Goal: Information Seeking & Learning: Learn about a topic

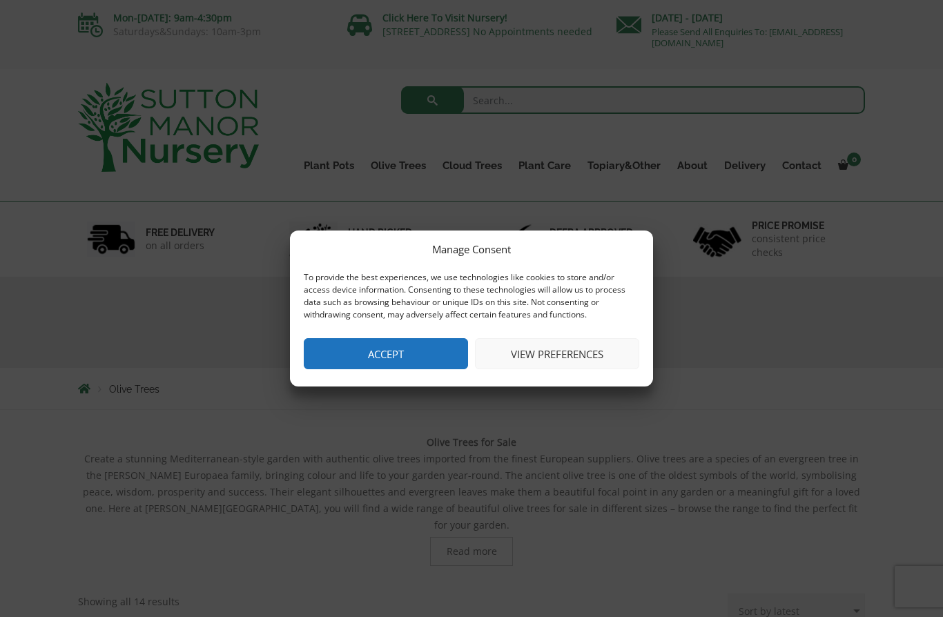
click at [422, 354] on button "Accept" at bounding box center [386, 353] width 164 height 31
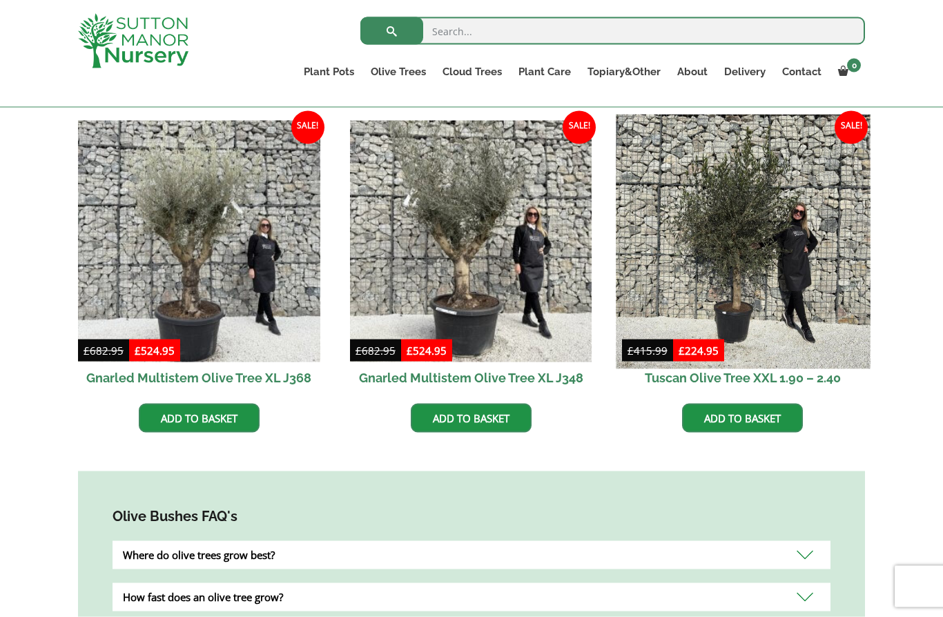
scroll to position [841, 0]
click at [766, 259] on img at bounding box center [743, 241] width 254 height 254
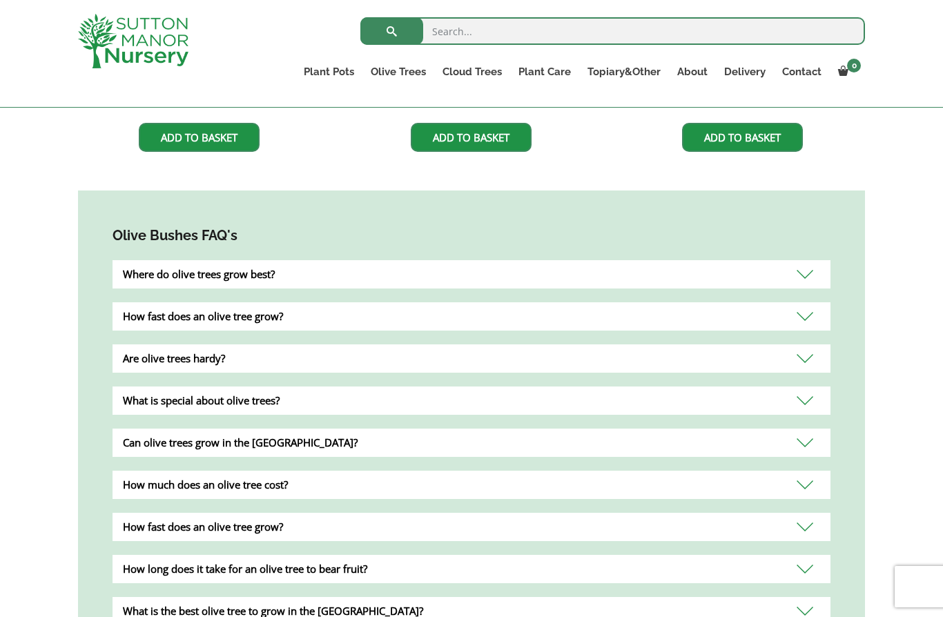
scroll to position [1125, 0]
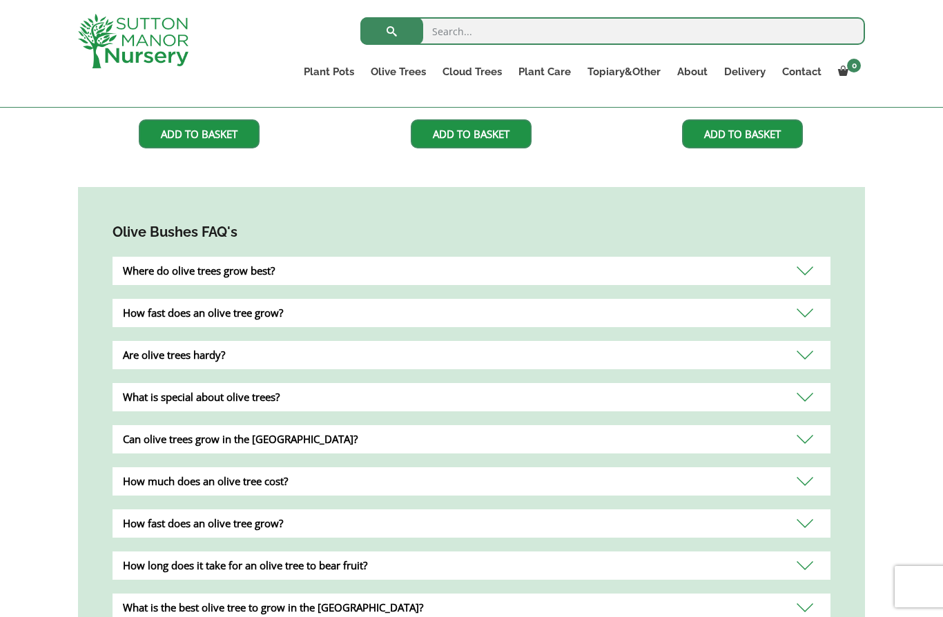
click at [608, 342] on div "Are olive trees hardy?" at bounding box center [471, 355] width 718 height 28
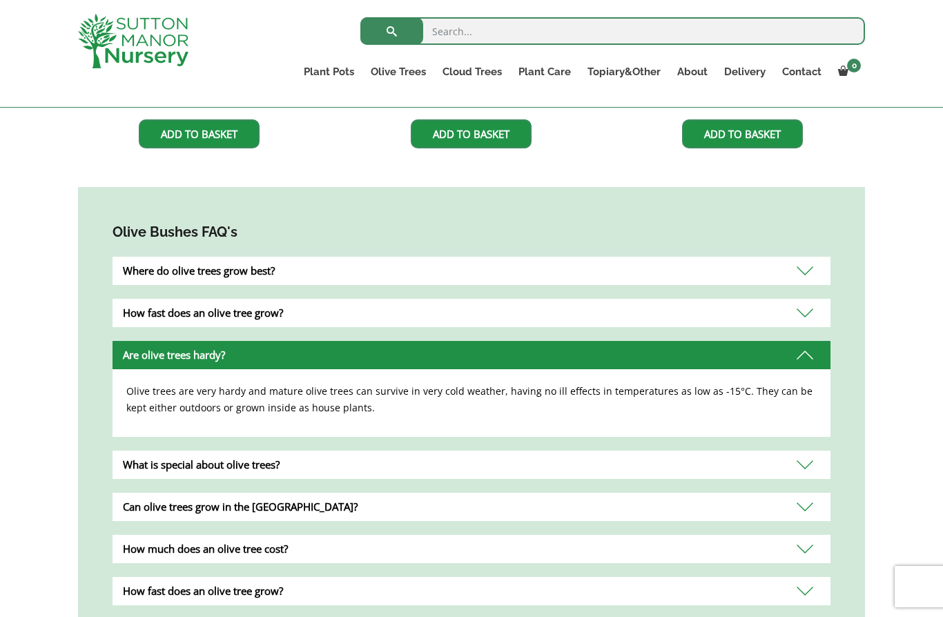
click at [696, 341] on div "Are olive trees hardy?" at bounding box center [471, 355] width 718 height 28
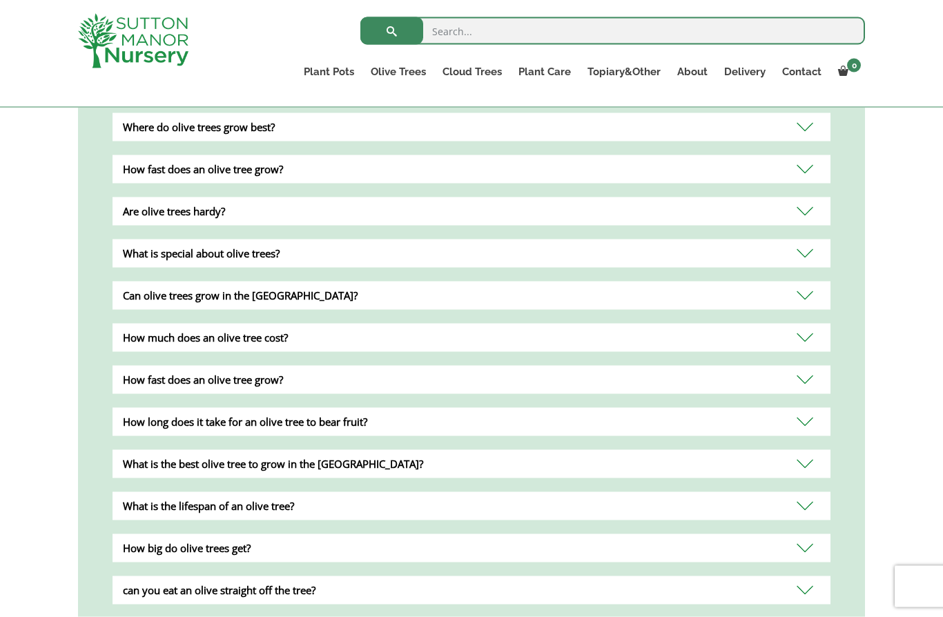
click at [599, 324] on div "How much does an olive tree cost?" at bounding box center [471, 338] width 718 height 28
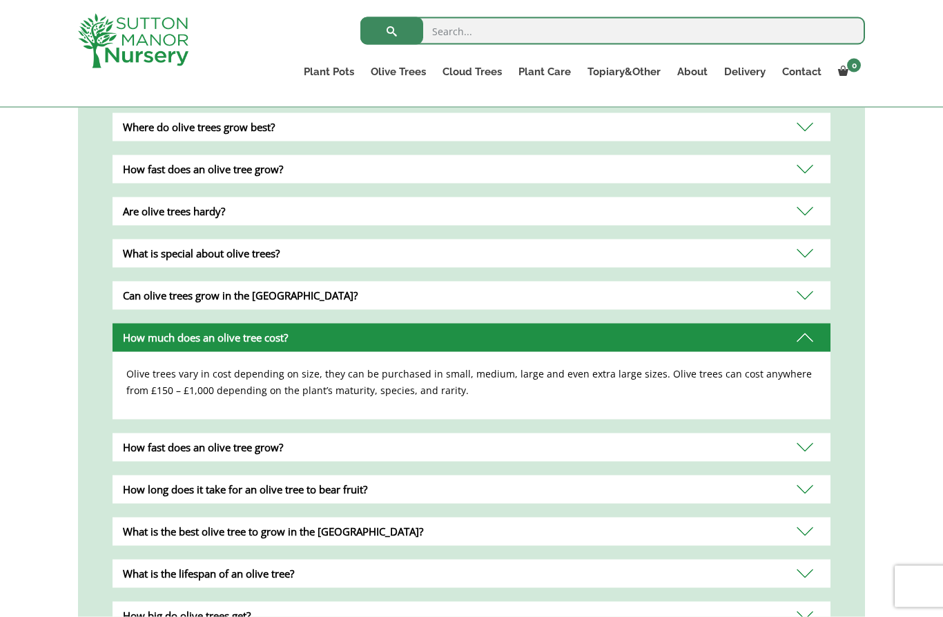
scroll to position [1269, 0]
click at [613, 331] on div "How much does an olive tree cost?" at bounding box center [471, 337] width 718 height 28
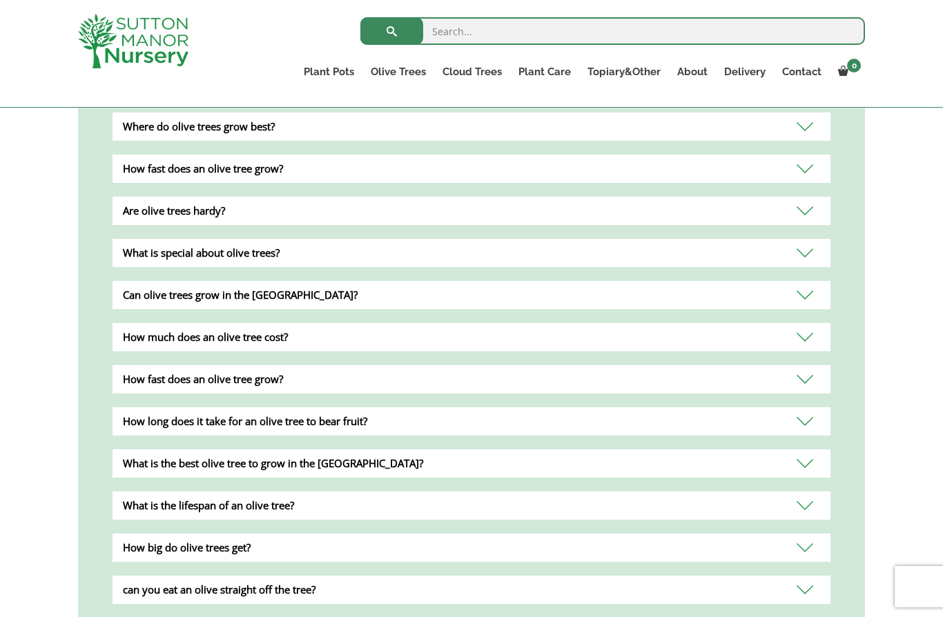
click at [538, 416] on div "How long does it take for an olive tree to bear fruit?" at bounding box center [471, 421] width 718 height 28
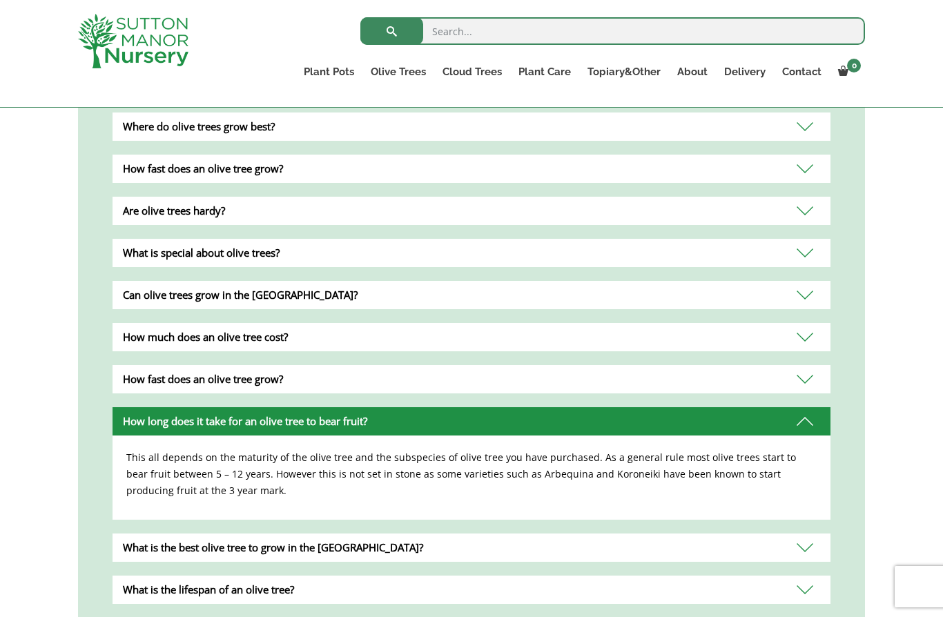
click at [571, 409] on div "How long does it take for an olive tree to bear fruit?" at bounding box center [471, 421] width 718 height 28
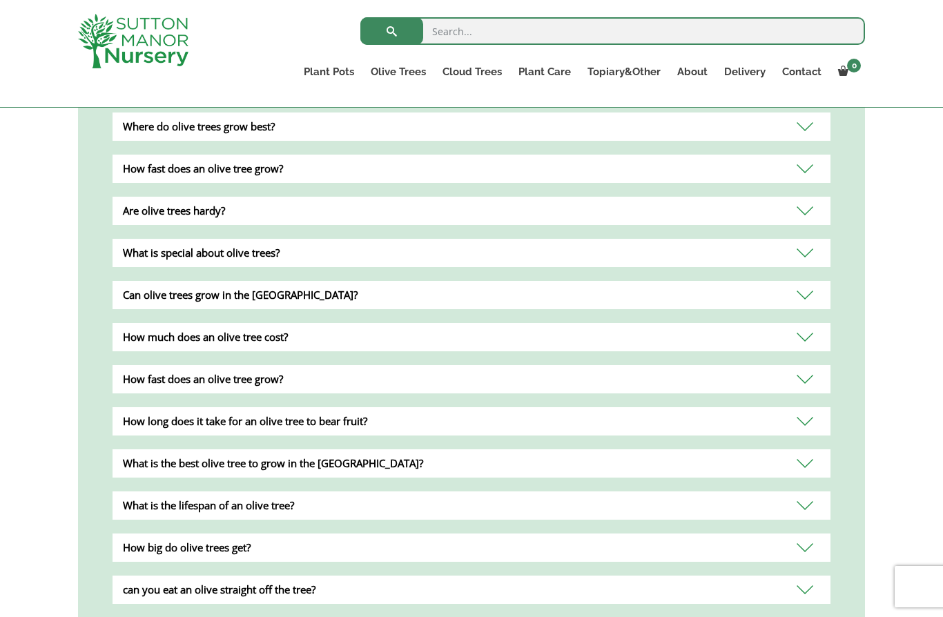
click at [533, 491] on div "What is the lifespan of an olive tree?" at bounding box center [471, 505] width 718 height 28
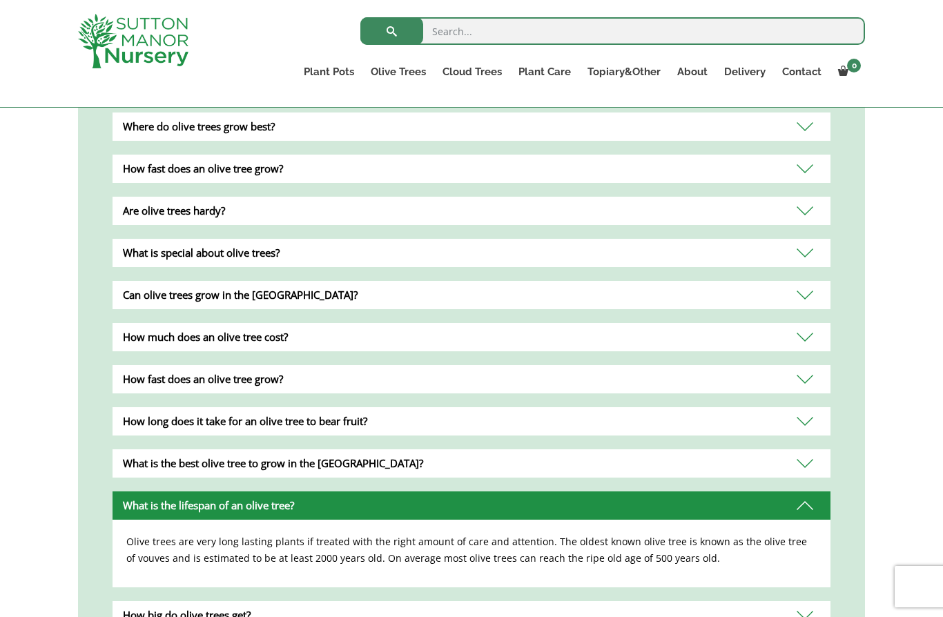
click at [535, 460] on div "What is the best olive tree to grow in the UK?" at bounding box center [471, 463] width 718 height 28
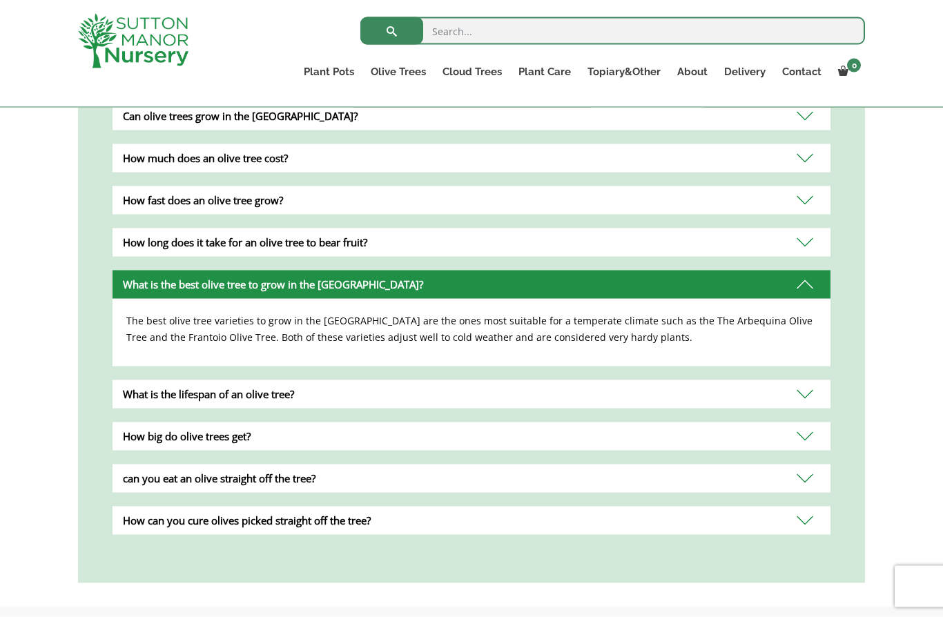
scroll to position [1450, 0]
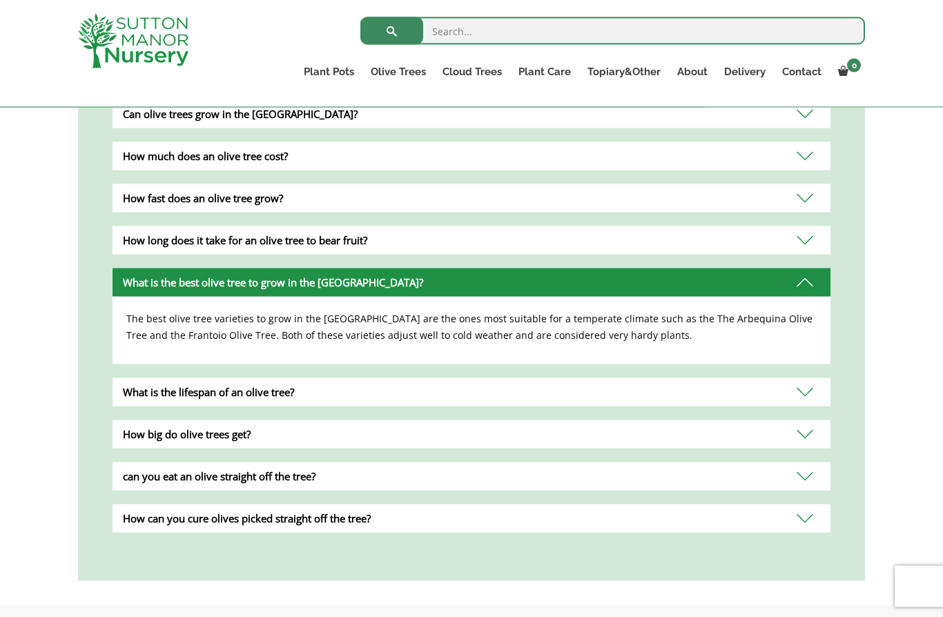
click at [506, 467] on div "can you eat an olive straight off the tree?" at bounding box center [471, 476] width 718 height 28
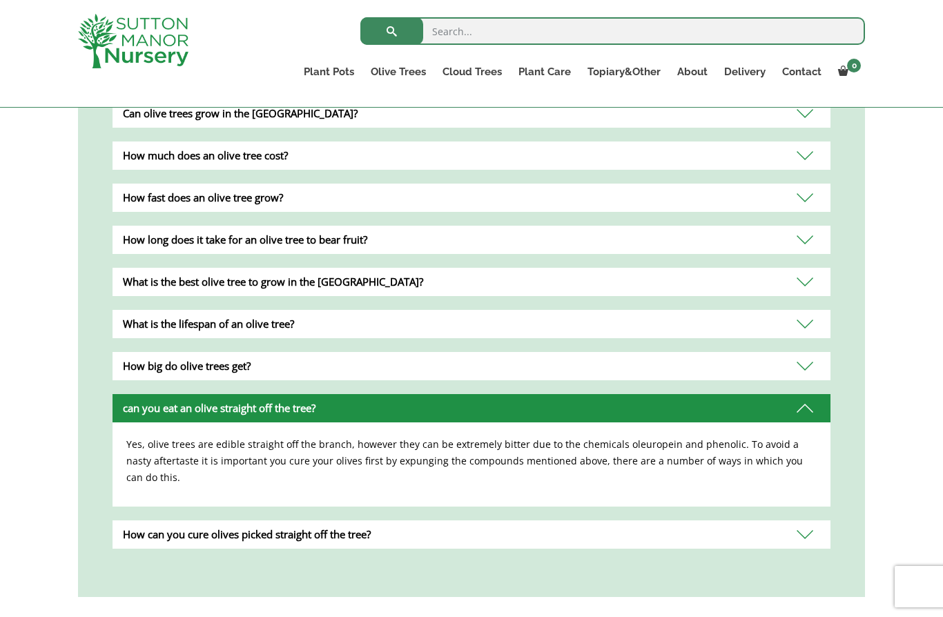
click at [537, 396] on div "can you eat an olive straight off the tree?" at bounding box center [471, 408] width 718 height 28
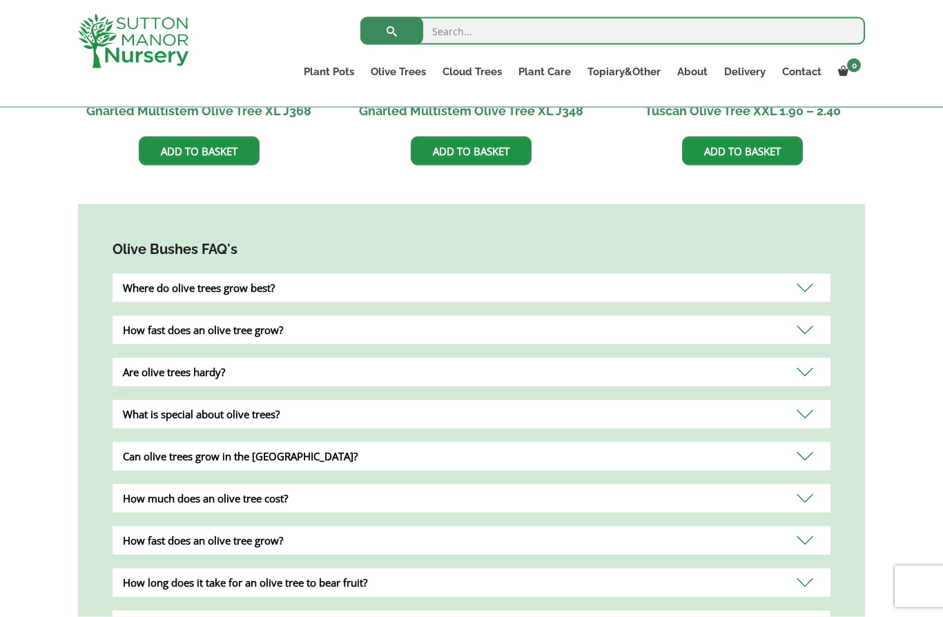
scroll to position [1096, 0]
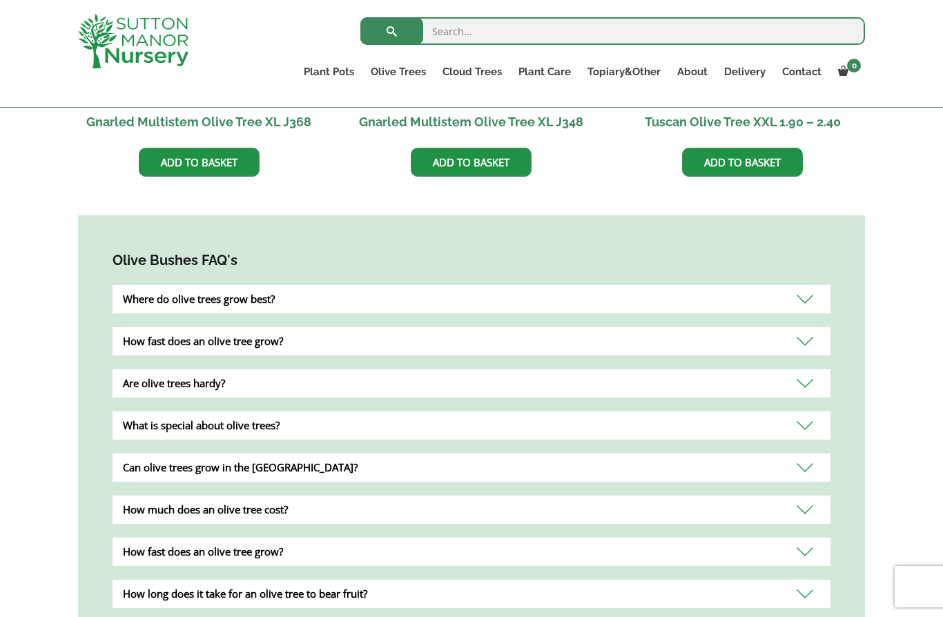
click at [561, 285] on div "Where do olive trees grow best?" at bounding box center [471, 299] width 718 height 28
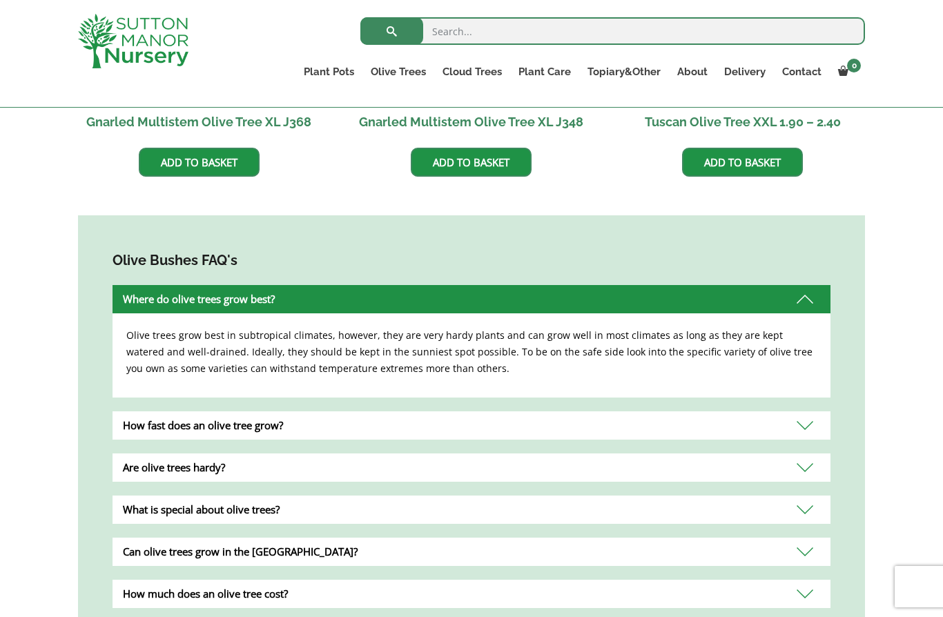
click at [569, 290] on div "Where do olive trees grow best?" at bounding box center [471, 299] width 718 height 28
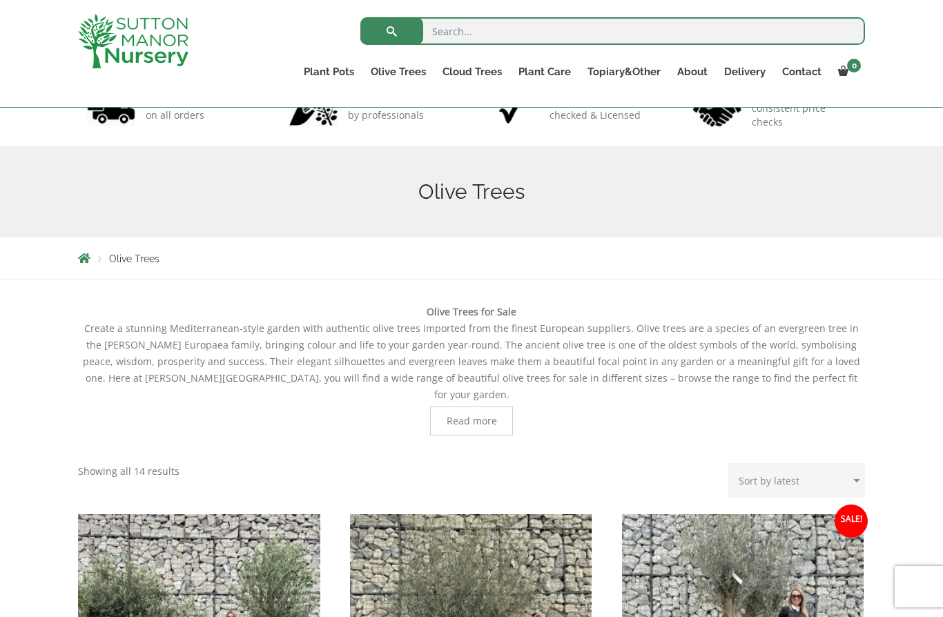
scroll to position [164, 0]
